Goal: Information Seeking & Learning: Learn about a topic

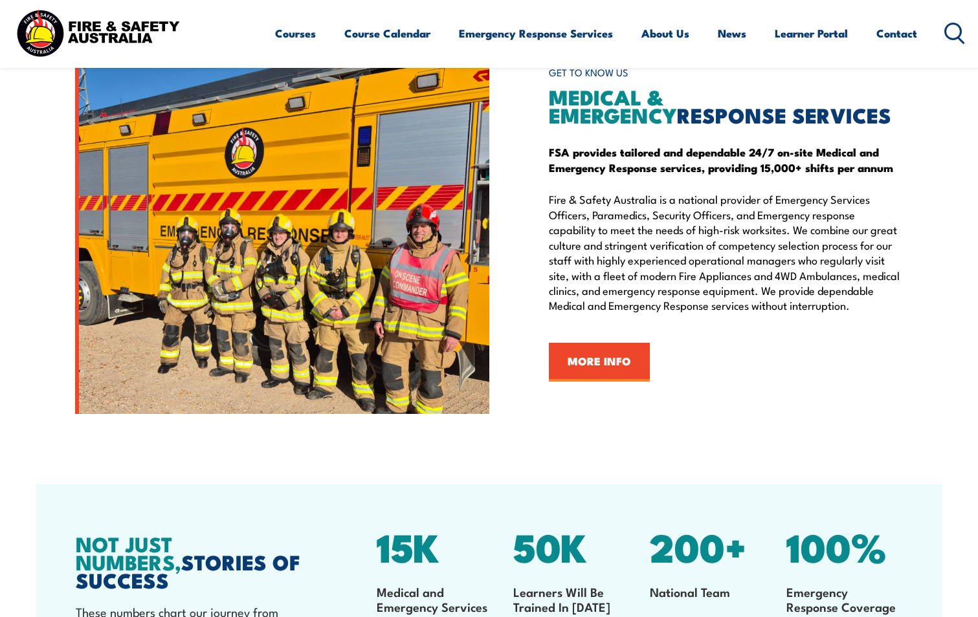
scroll to position [1487, 0]
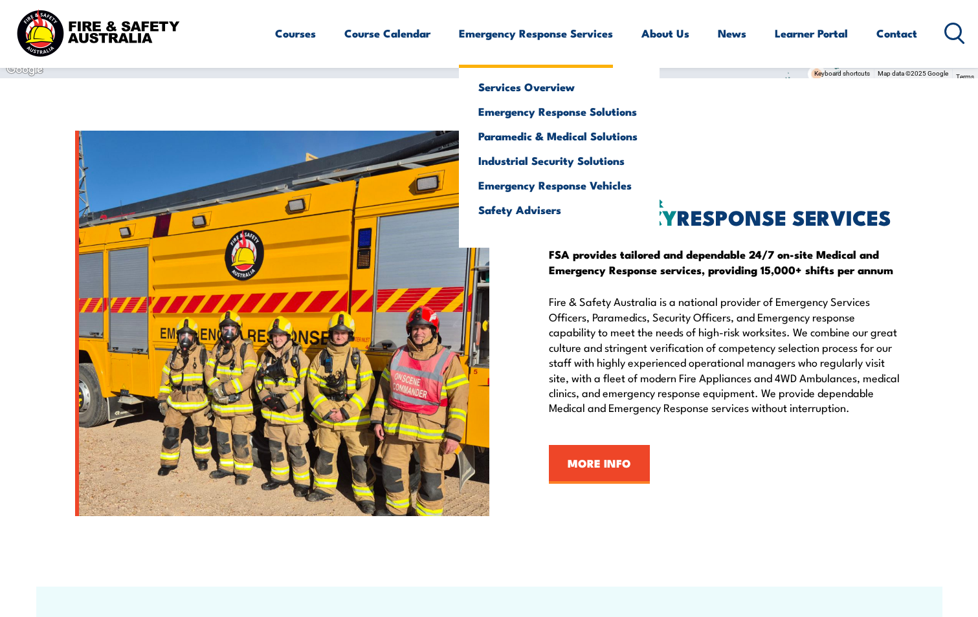
click at [563, 61] on ul "Services Overview Emergency Response Solutions Paramedic & Medical Solutions In…" at bounding box center [559, 154] width 201 height 186
click at [560, 131] on link "Paramedic & Medical Solutions" at bounding box center [559, 136] width 162 height 12
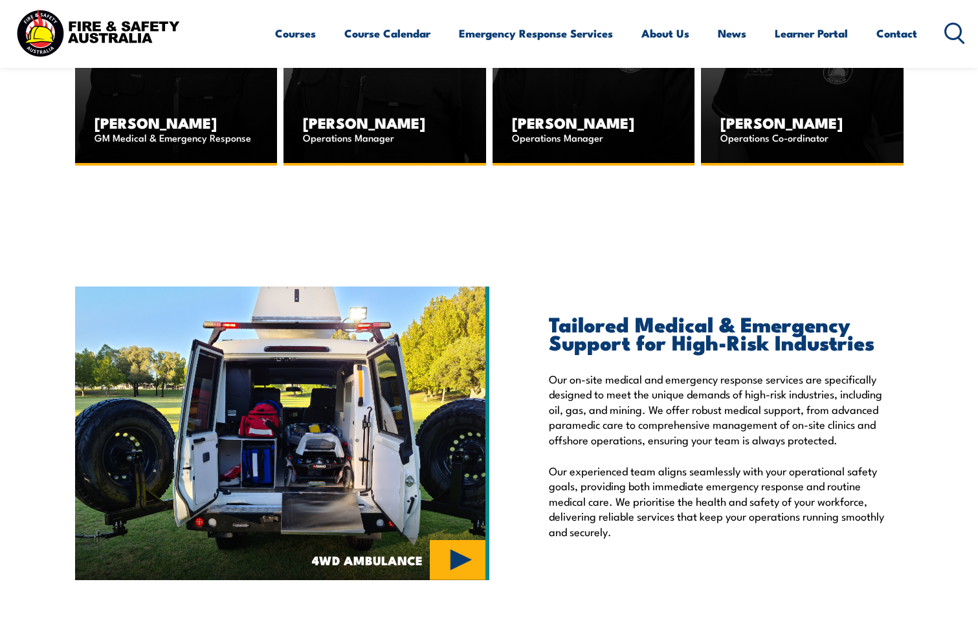
scroll to position [1542, 0]
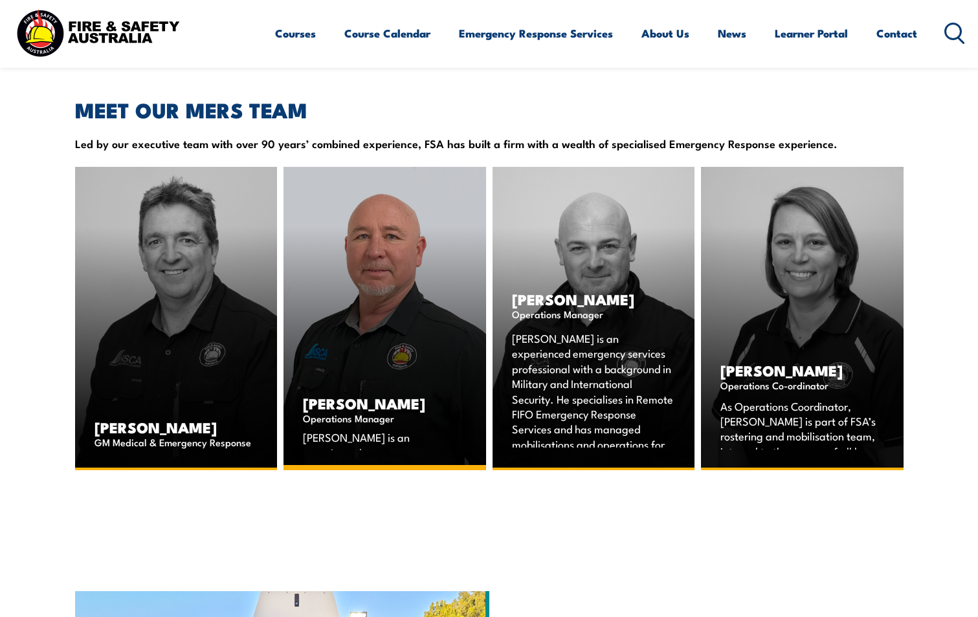
click at [432, 381] on div "WAYNE SLATER Operations Manager Wayne is an experienced, Queensland-based opera…" at bounding box center [385, 424] width 203 height 94
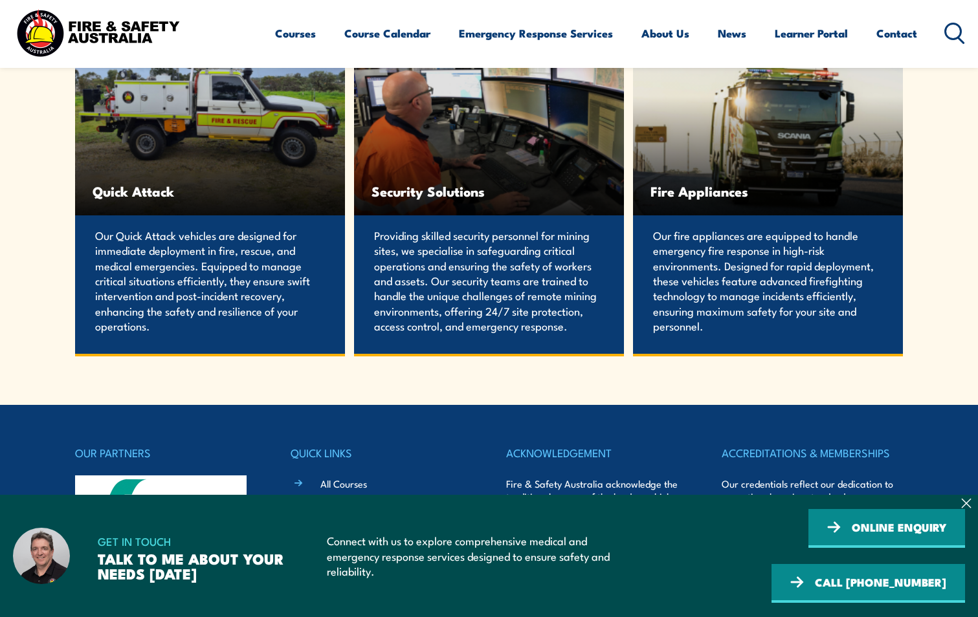
scroll to position [2758, 0]
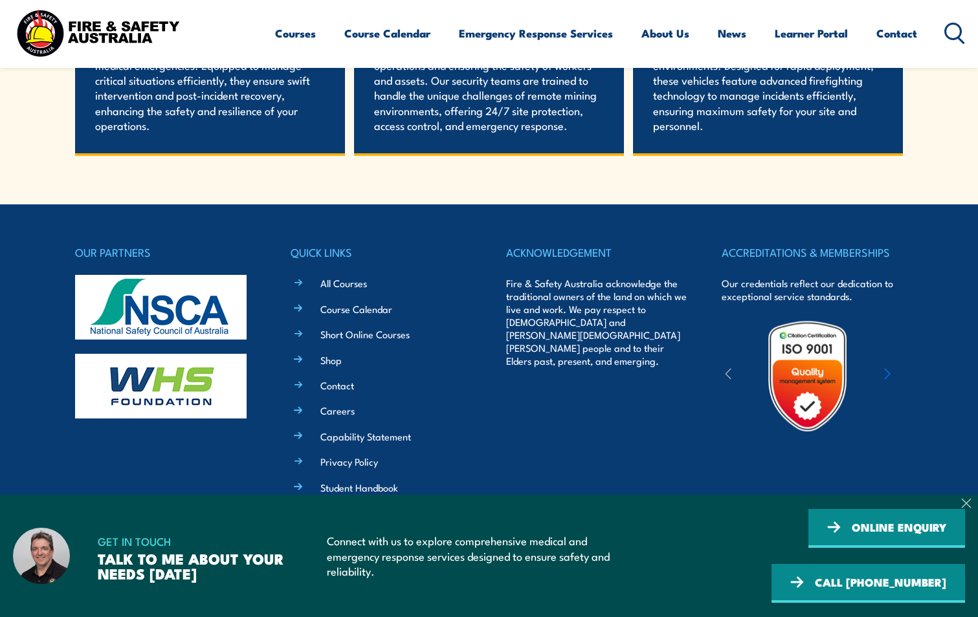
click at [965, 499] on icon at bounding box center [966, 503] width 10 height 10
